Goal: Task Accomplishment & Management: Manage account settings

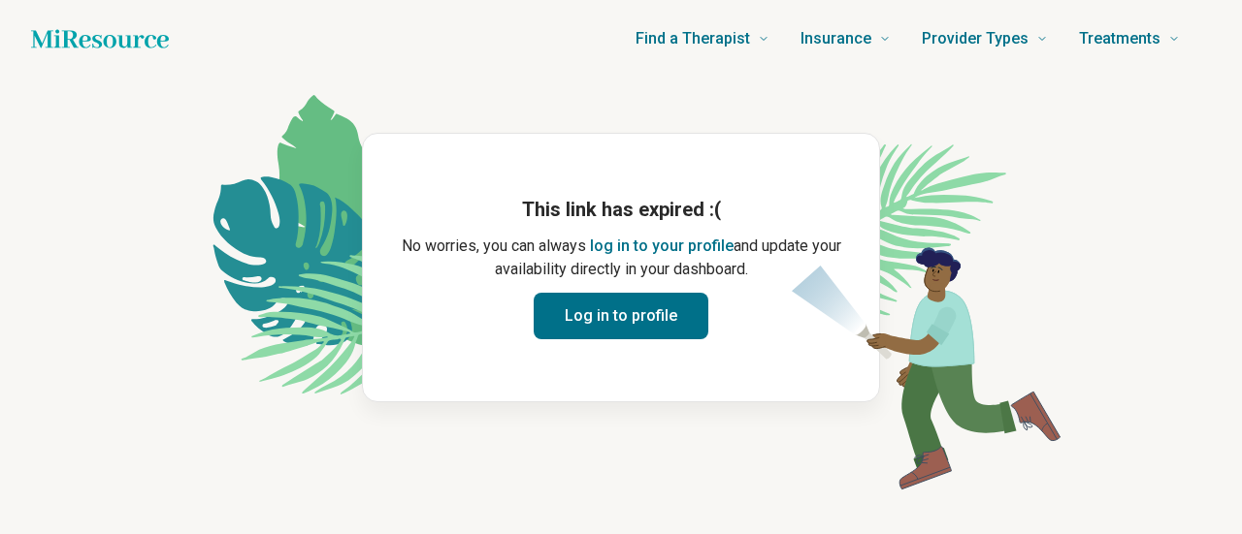
click at [605, 312] on button "Log in to profile" at bounding box center [621, 316] width 175 height 47
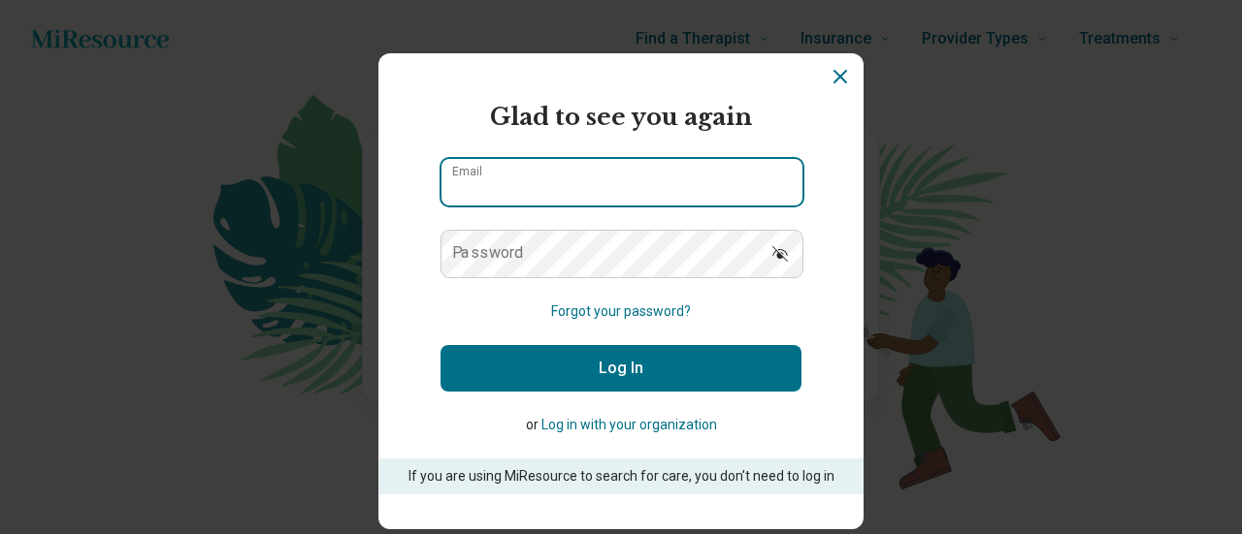
type input "**********"
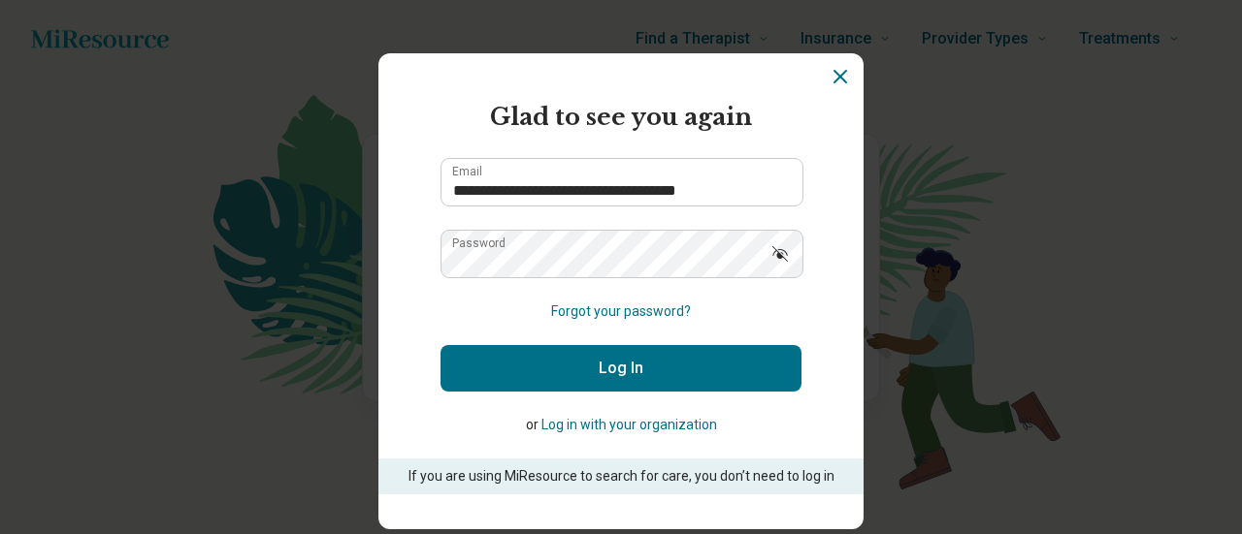
click at [599, 373] on button "Log In" at bounding box center [620, 368] width 361 height 47
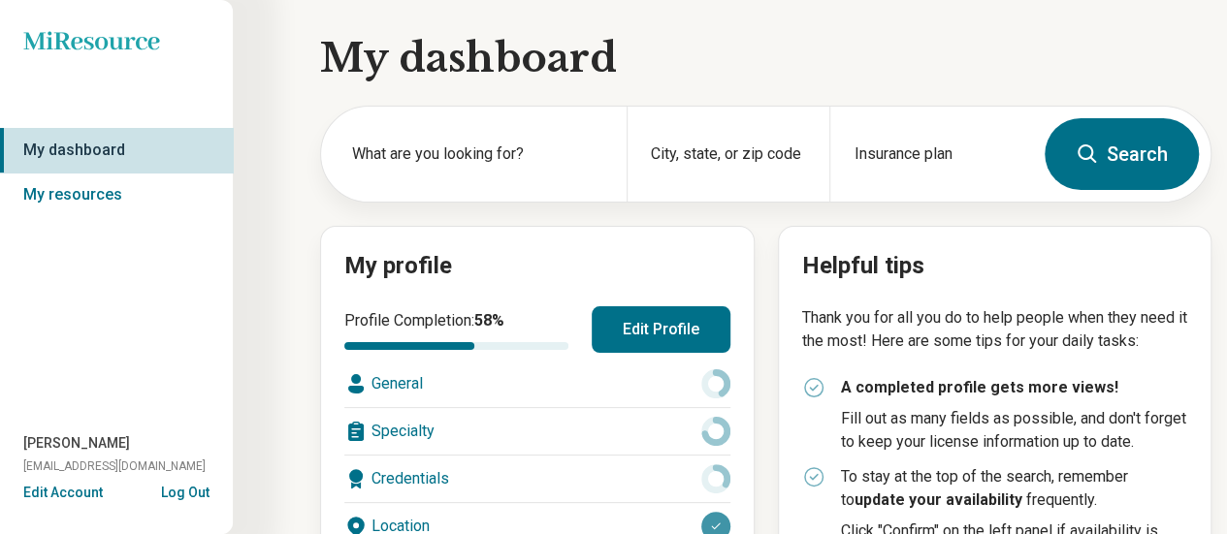
click at [648, 339] on button "Edit Profile" at bounding box center [661, 330] width 139 height 47
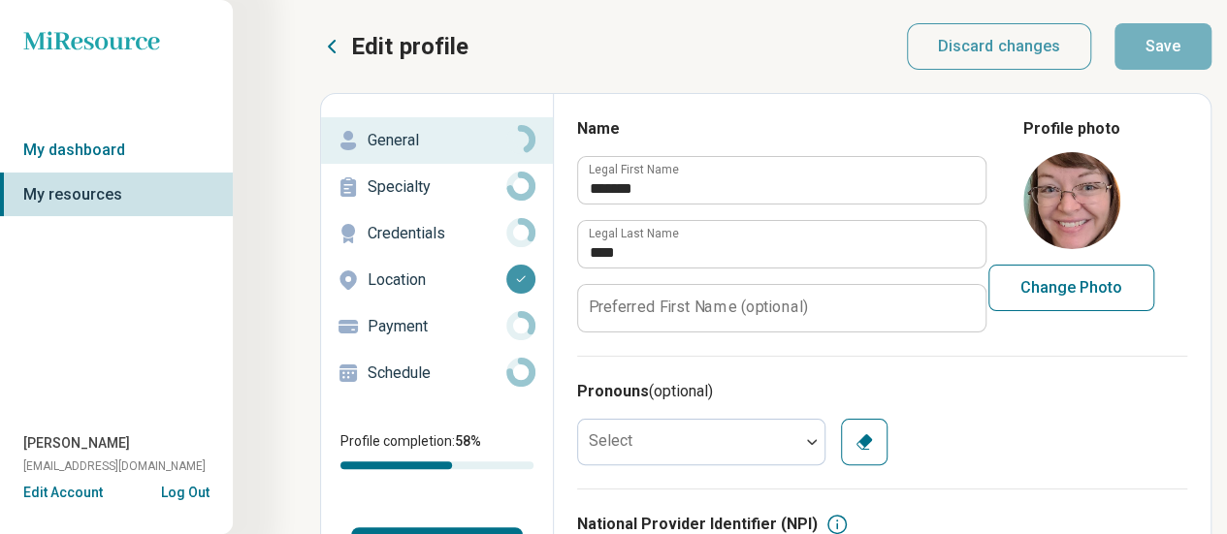
click at [415, 372] on p "Schedule" at bounding box center [437, 373] width 139 height 23
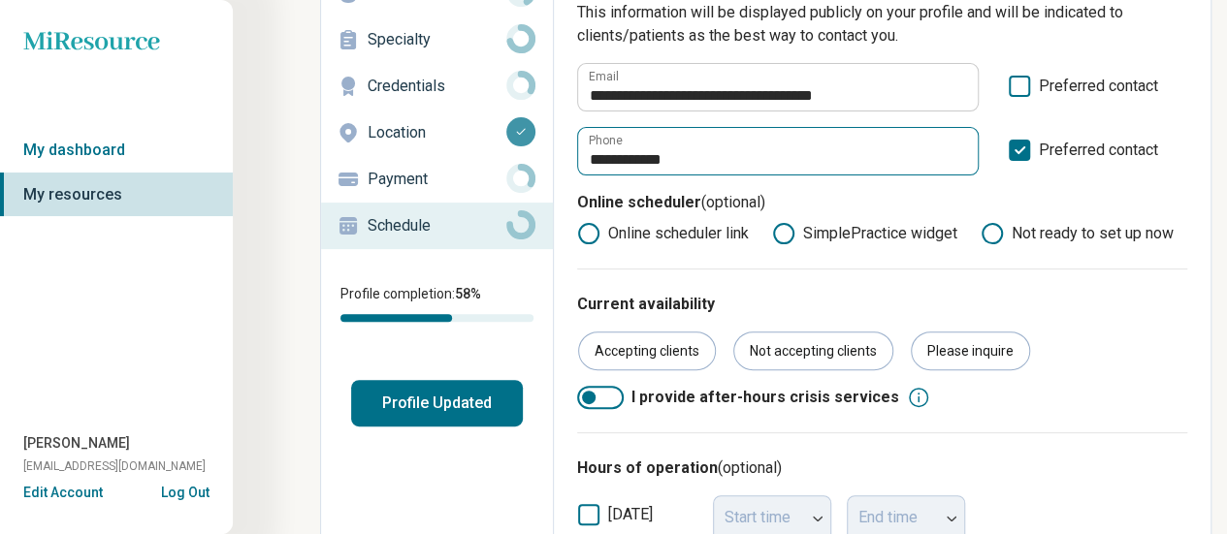
scroll to position [194, 0]
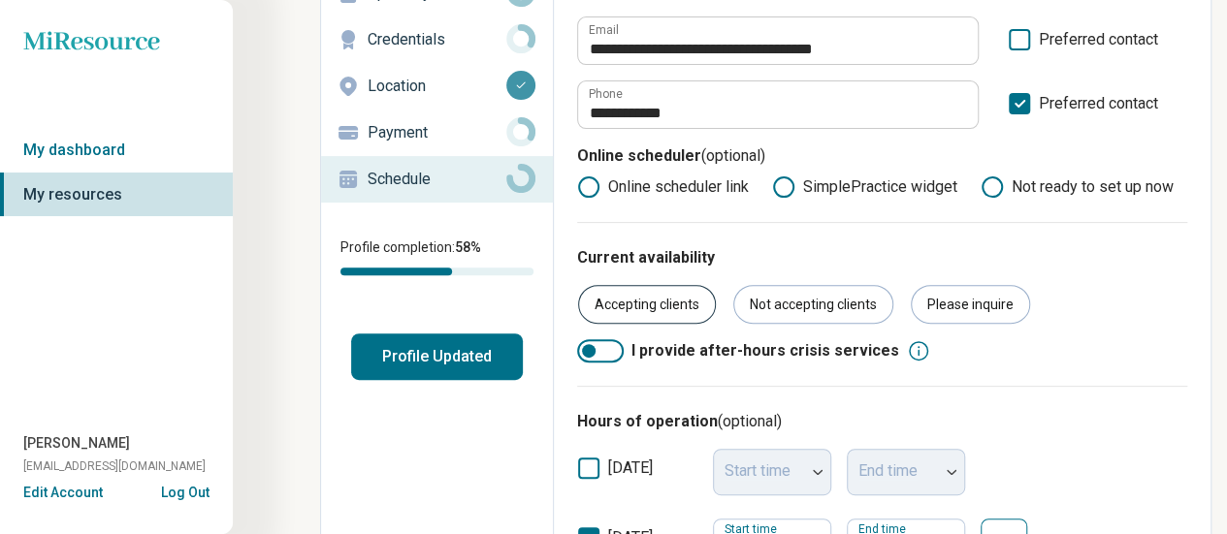
click at [667, 289] on div "Accepting clients" at bounding box center [647, 304] width 138 height 39
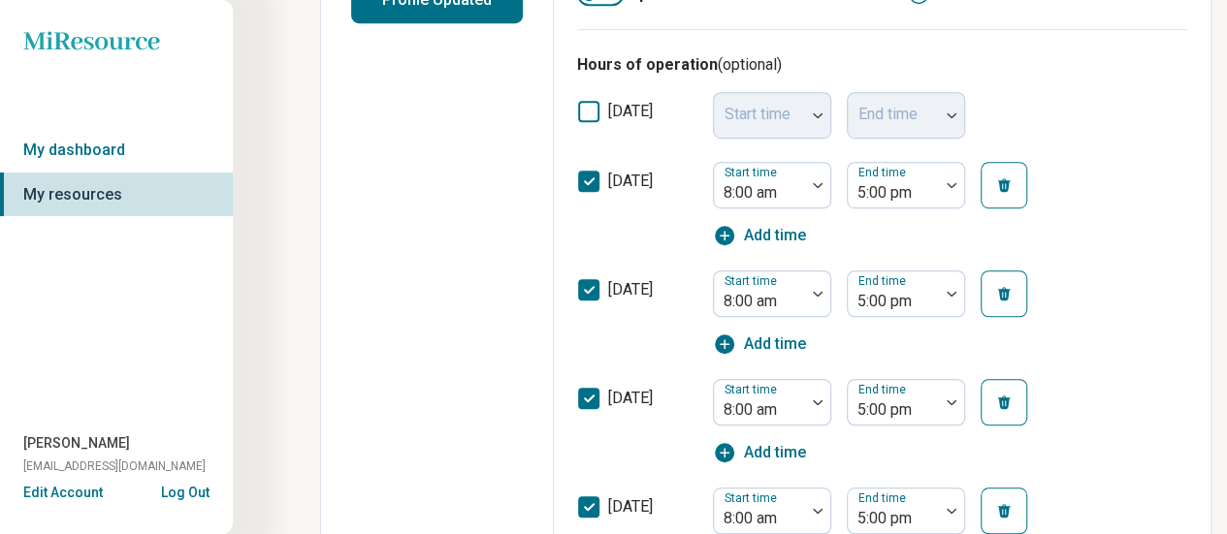
scroll to position [380, 0]
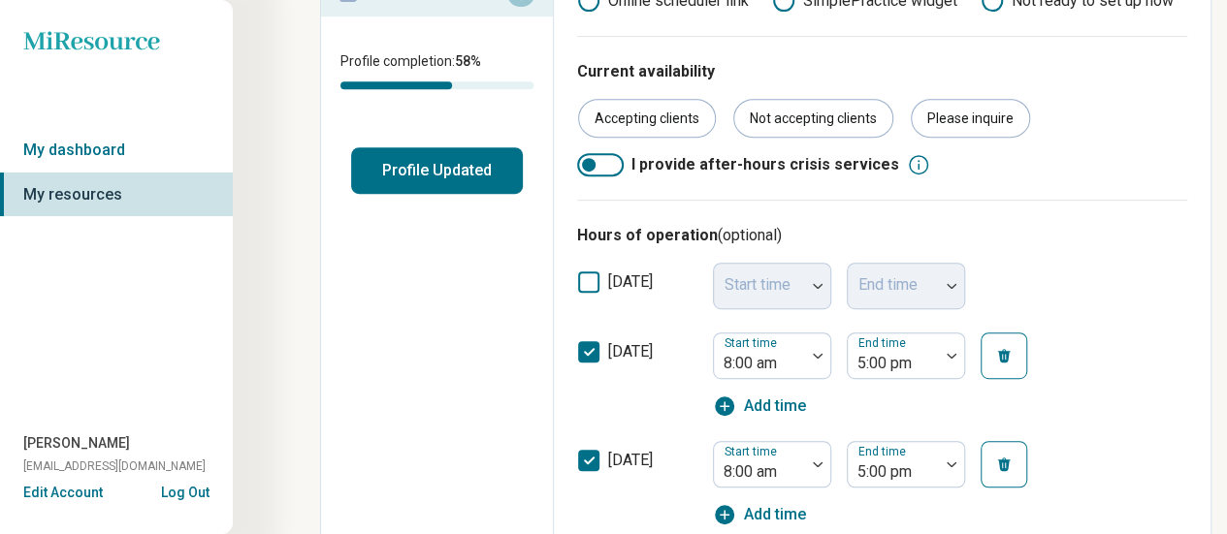
click at [405, 156] on button "Profile Updated" at bounding box center [437, 170] width 172 height 47
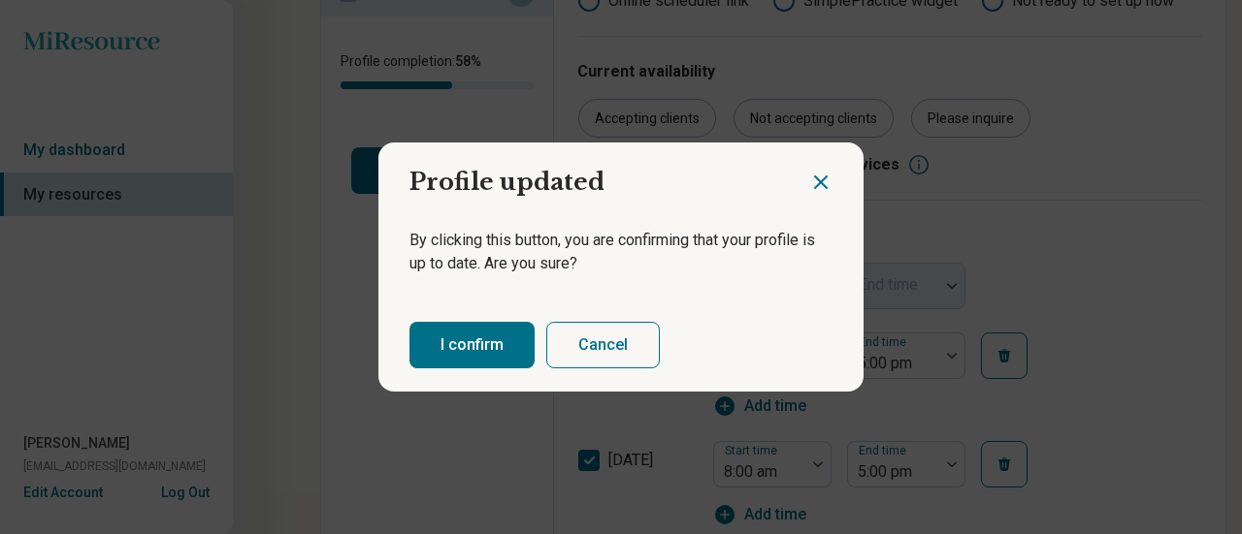
click at [481, 361] on button "I confirm" at bounding box center [471, 345] width 125 height 47
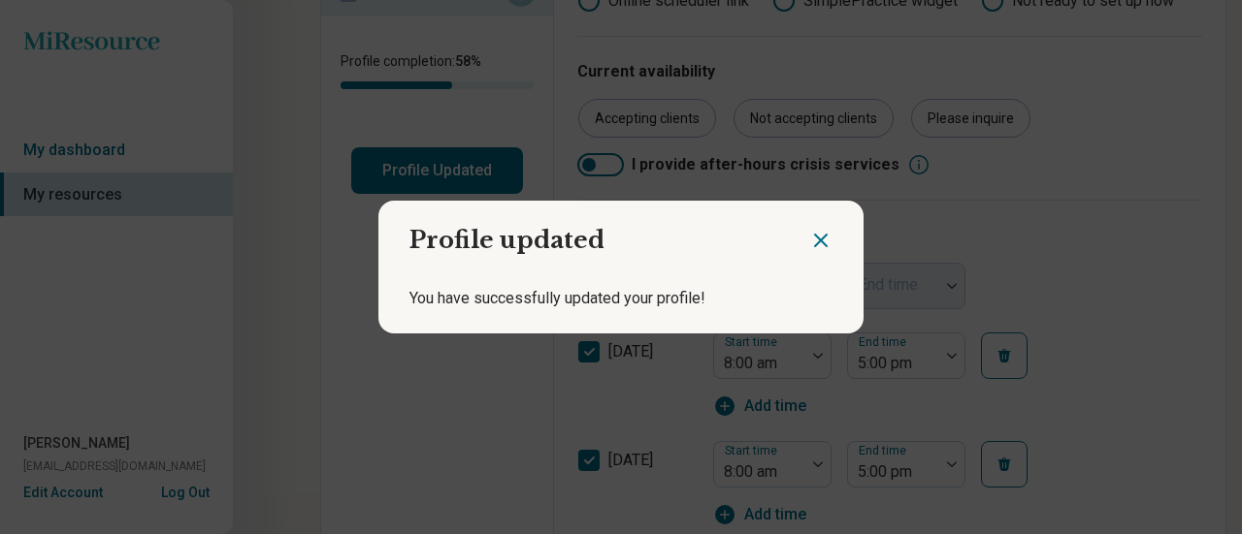
click at [815, 237] on icon "Close dialog" at bounding box center [820, 240] width 23 height 23
